Goal: Find specific page/section

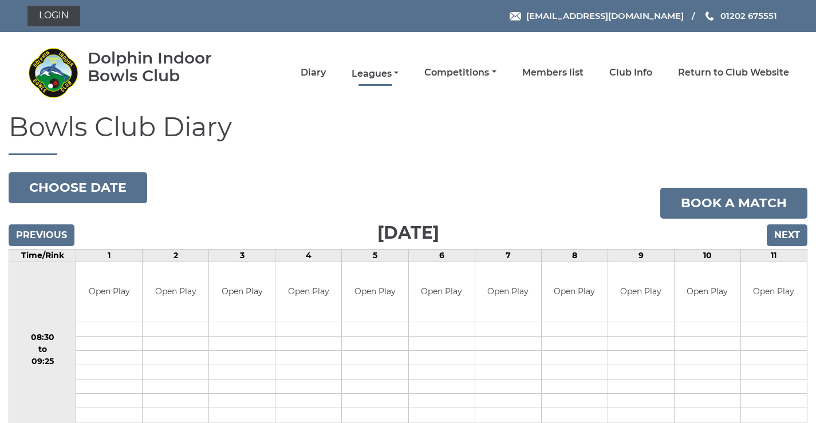
click at [373, 73] on link "Leagues" at bounding box center [374, 74] width 47 height 13
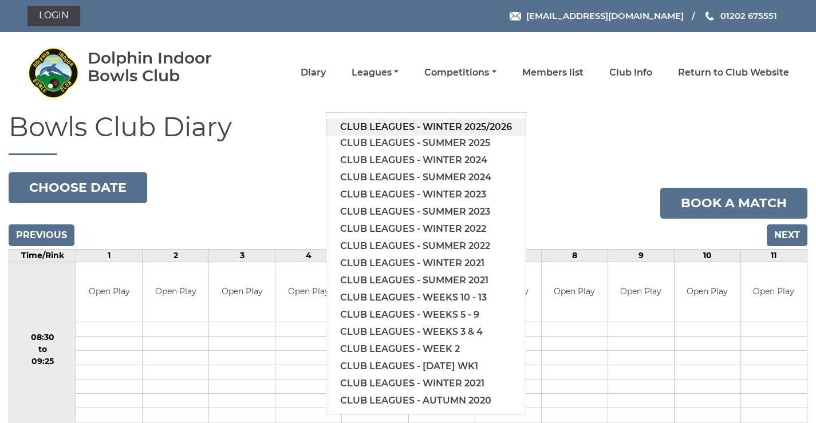
click at [387, 127] on link "Club leagues - Winter 2025/2026" at bounding box center [425, 126] width 199 height 17
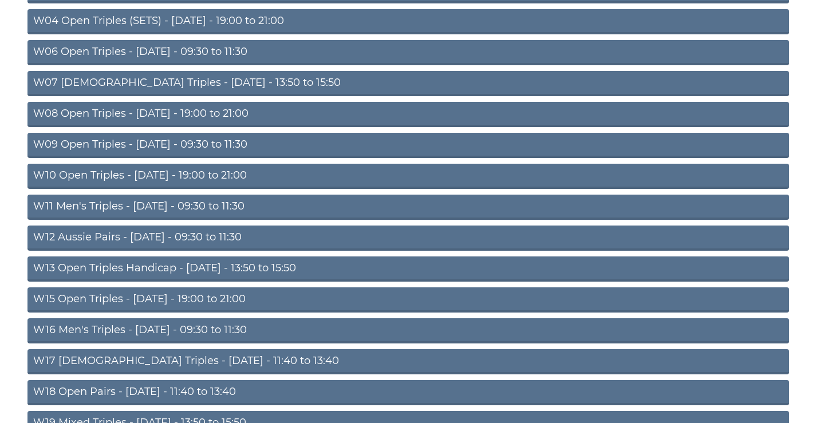
scroll to position [369, 0]
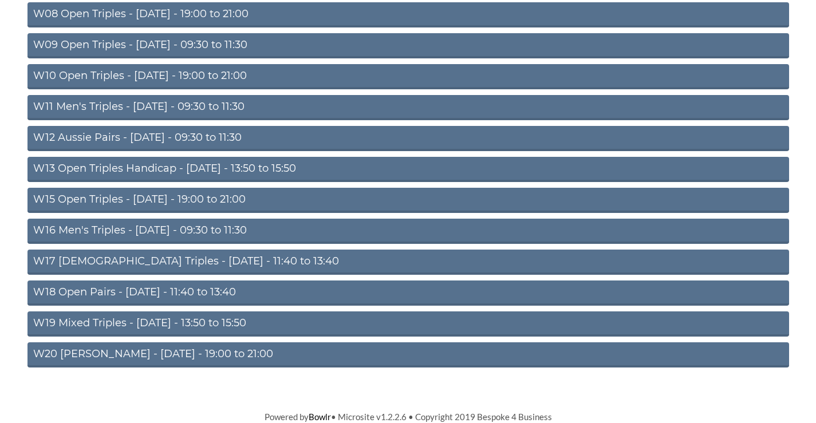
click at [211, 136] on link "W12 Aussie Pairs - Thursday - 09:30 to 11:30" at bounding box center [407, 138] width 761 height 25
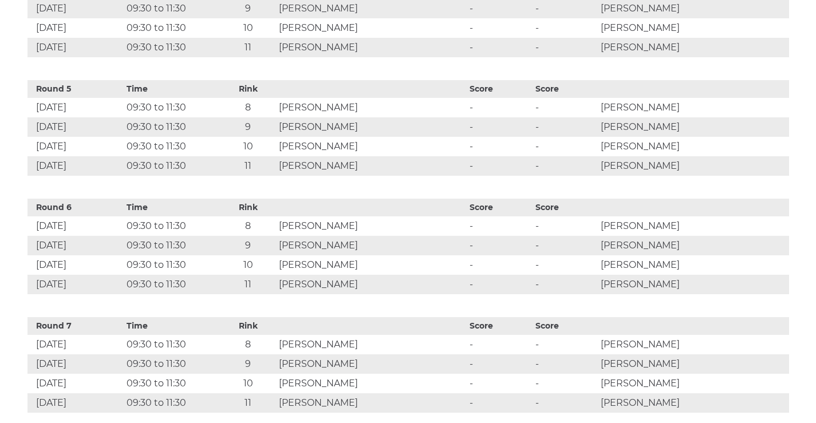
scroll to position [801, 0]
